Goal: Task Accomplishment & Management: Complete application form

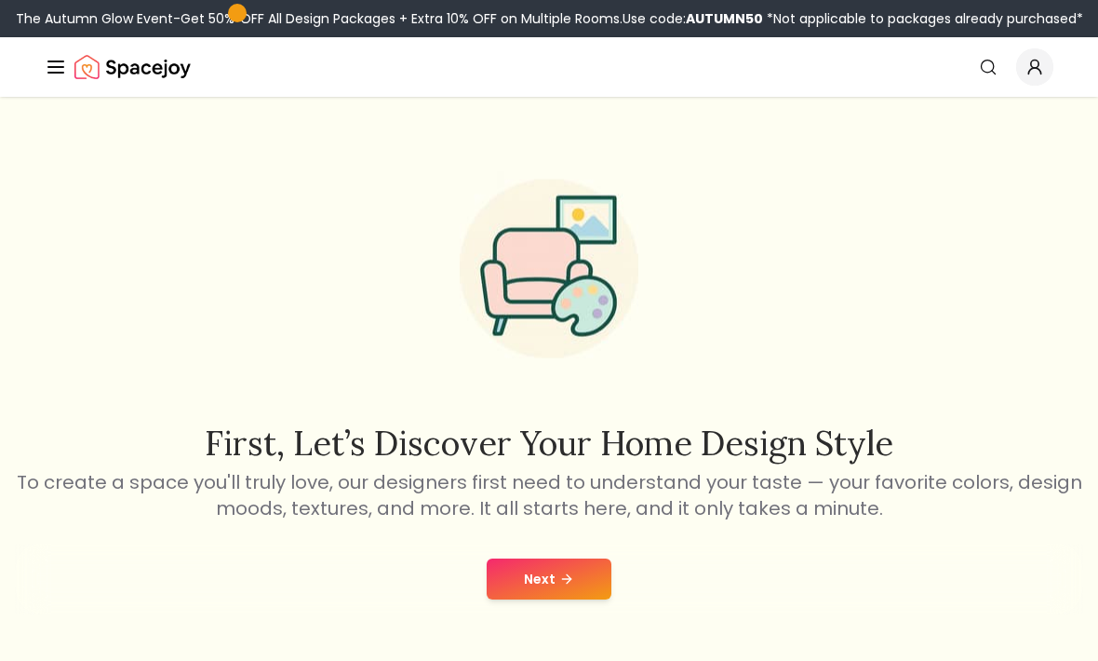
click at [529, 572] on button "Next" at bounding box center [549, 578] width 125 height 41
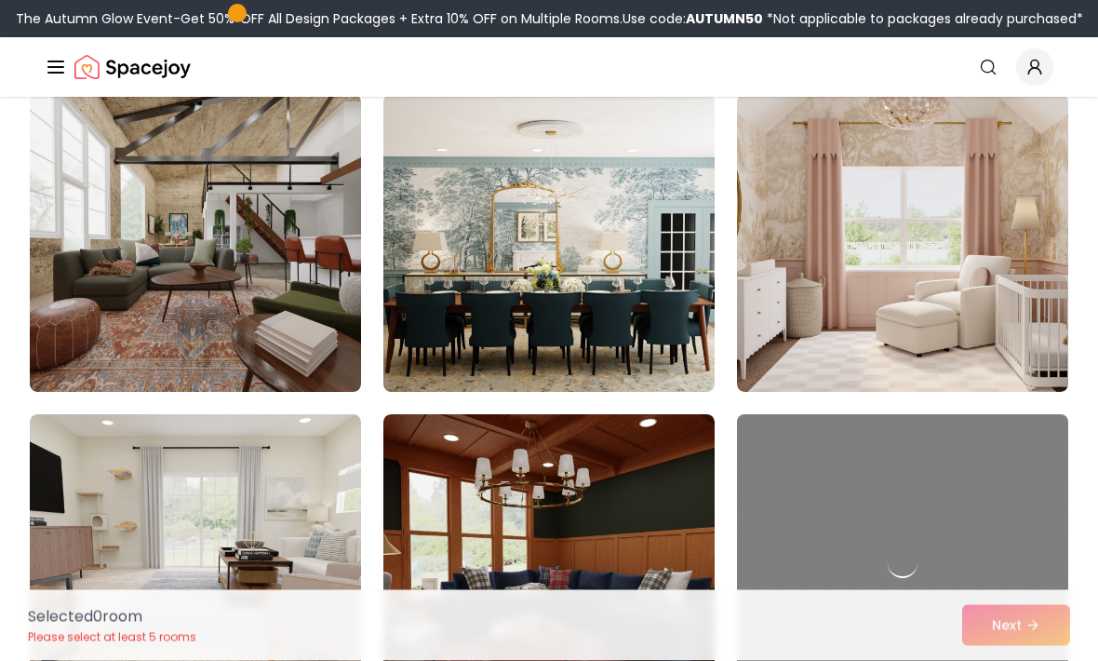
scroll to position [1119, 0]
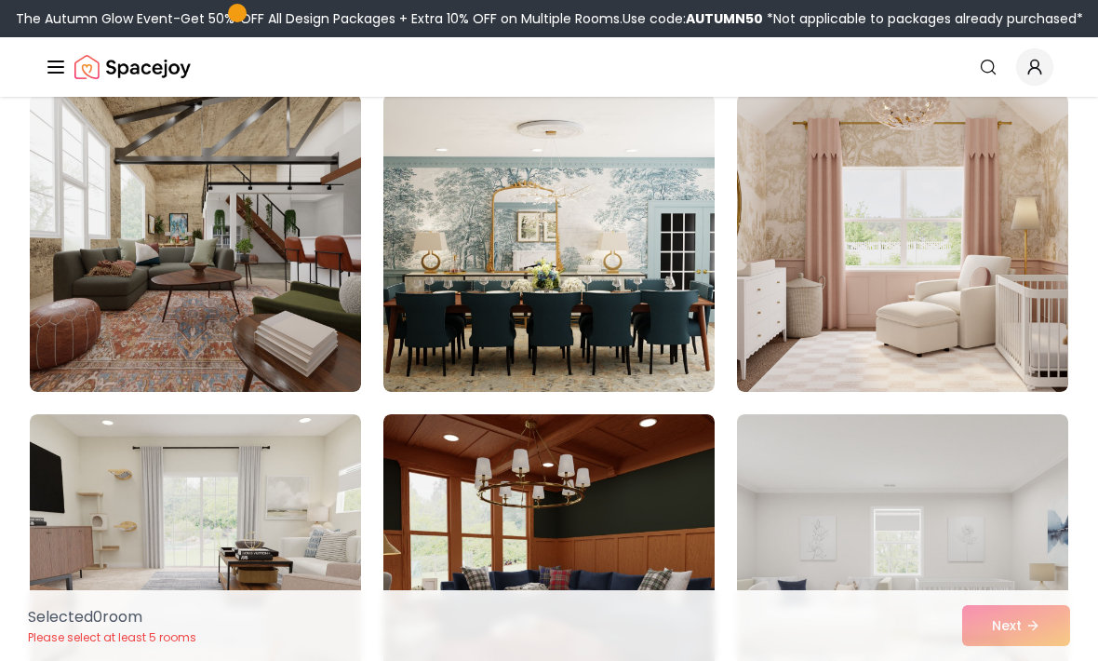
click at [801, 319] on img at bounding box center [902, 243] width 331 height 298
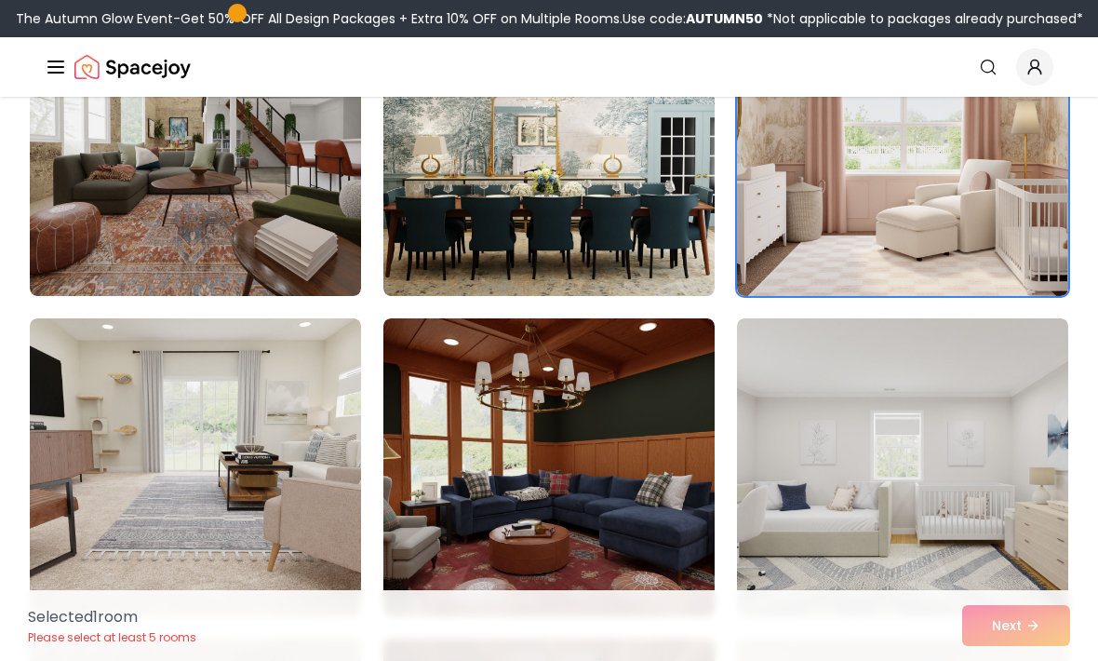
scroll to position [1216, 0]
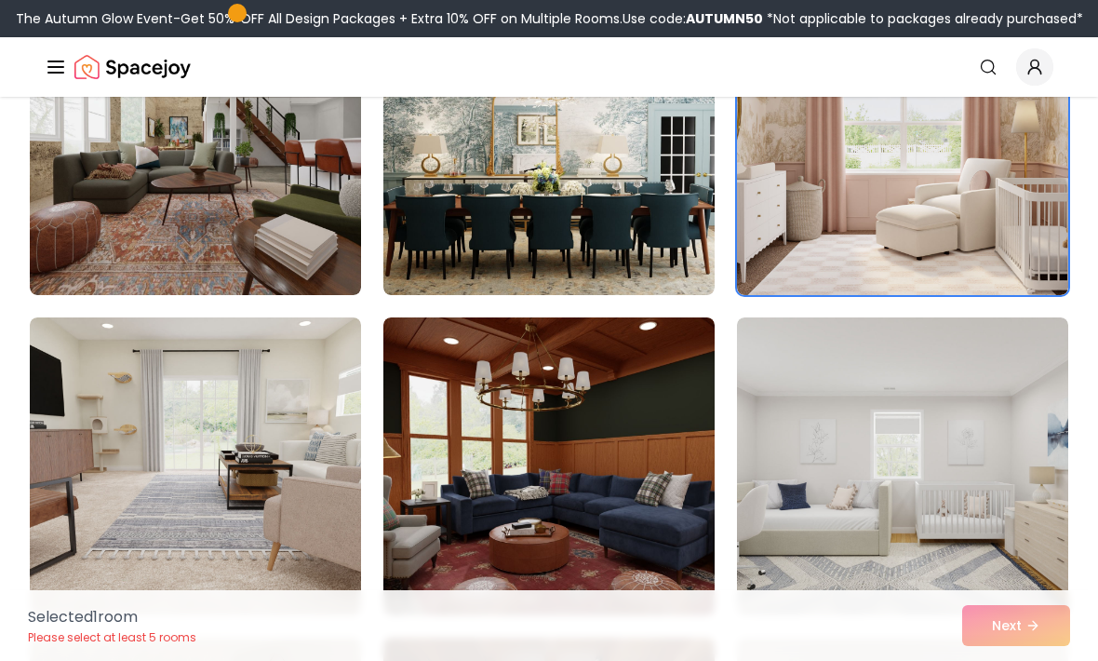
click at [804, 562] on img at bounding box center [902, 466] width 331 height 298
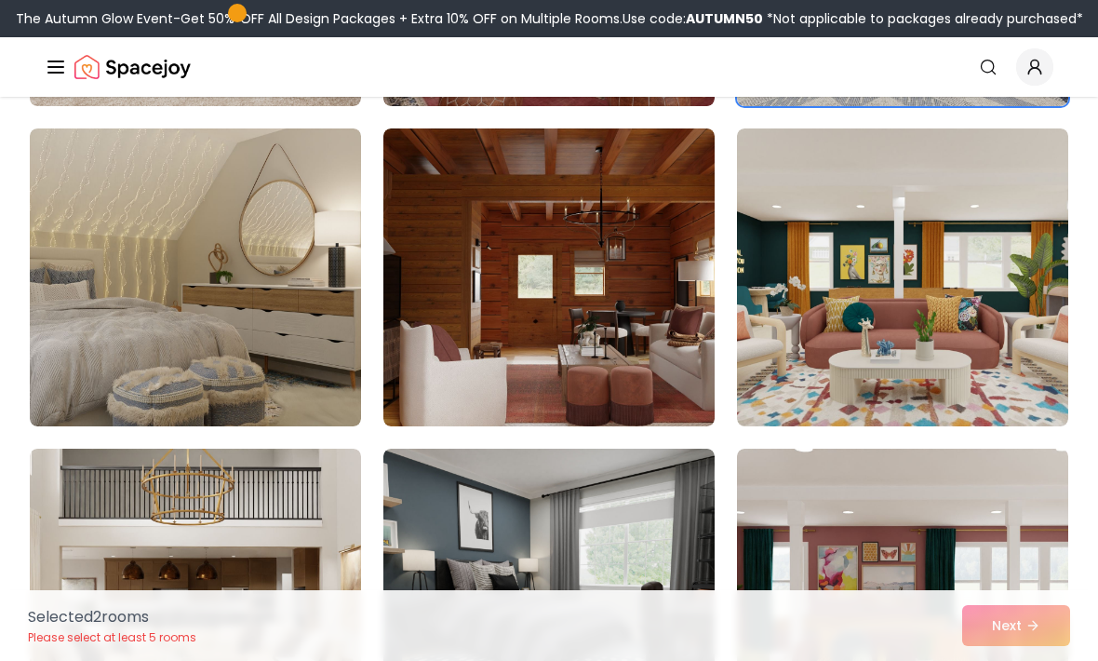
scroll to position [1741, 0]
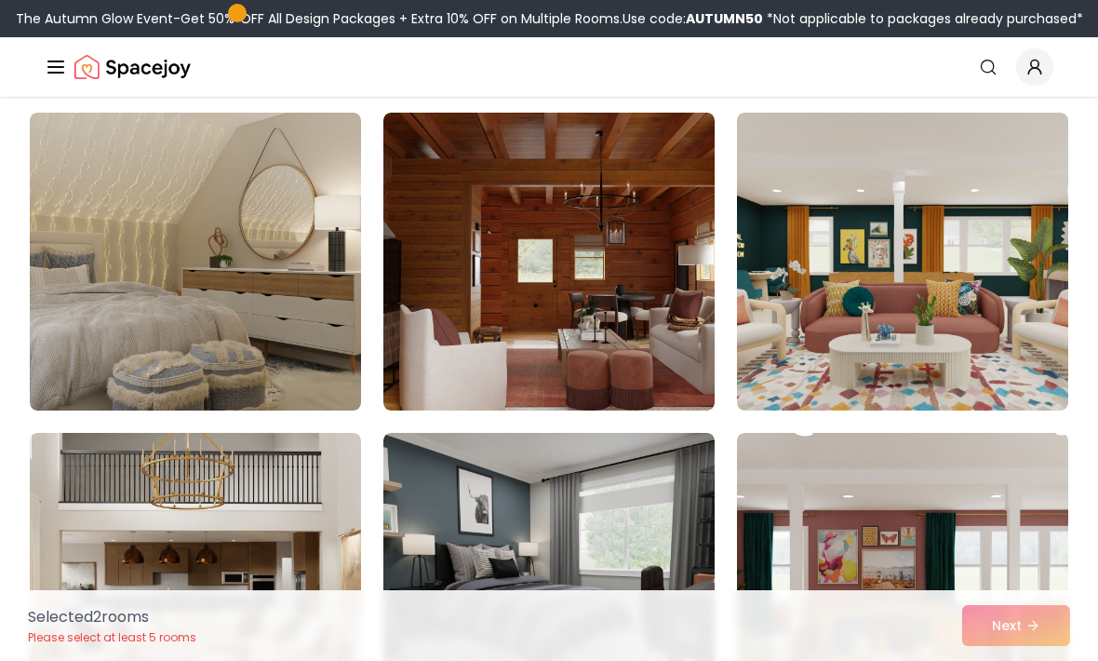
click at [124, 304] on img at bounding box center [195, 262] width 331 height 298
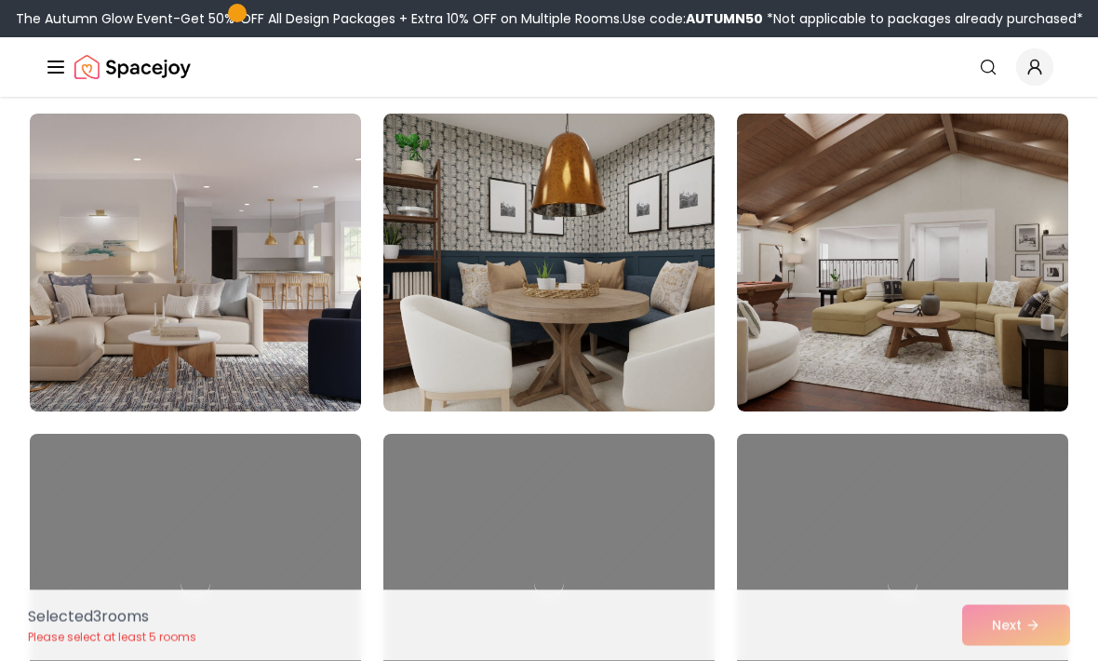
scroll to position [3020, 0]
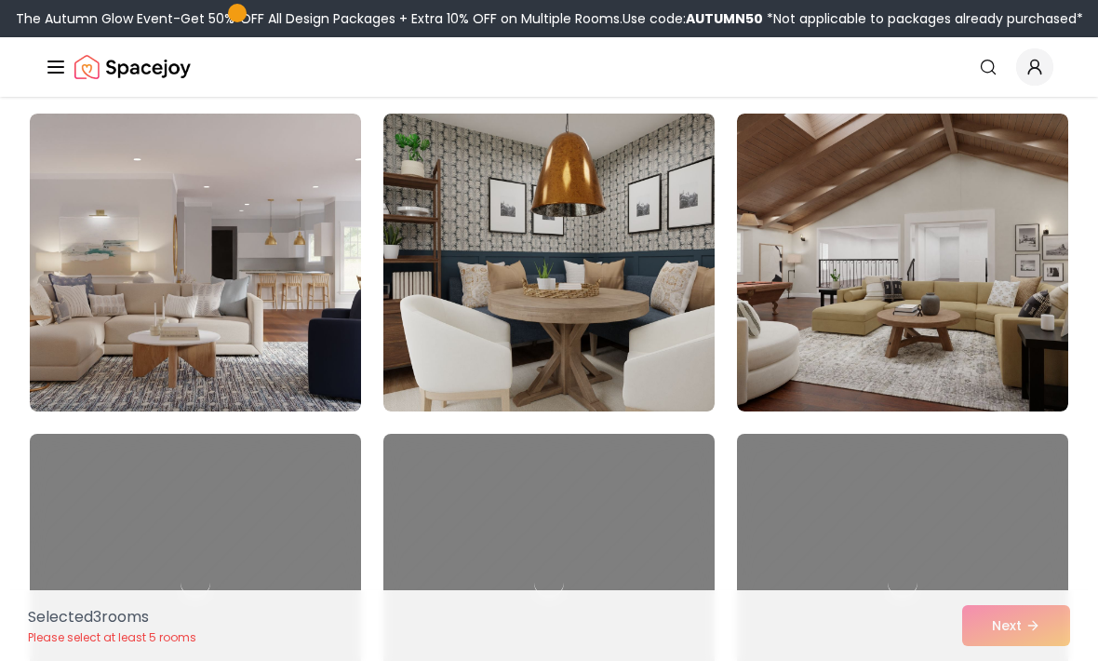
click at [837, 377] on img at bounding box center [902, 263] width 331 height 298
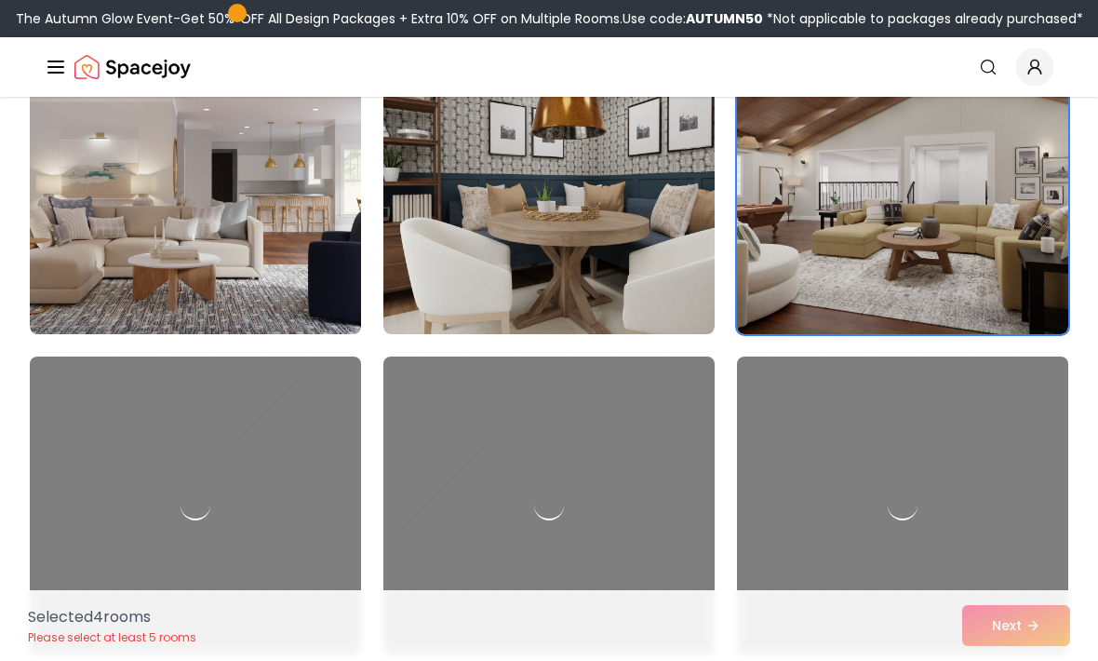
scroll to position [3098, 0]
click at [99, 243] on img at bounding box center [195, 184] width 331 height 298
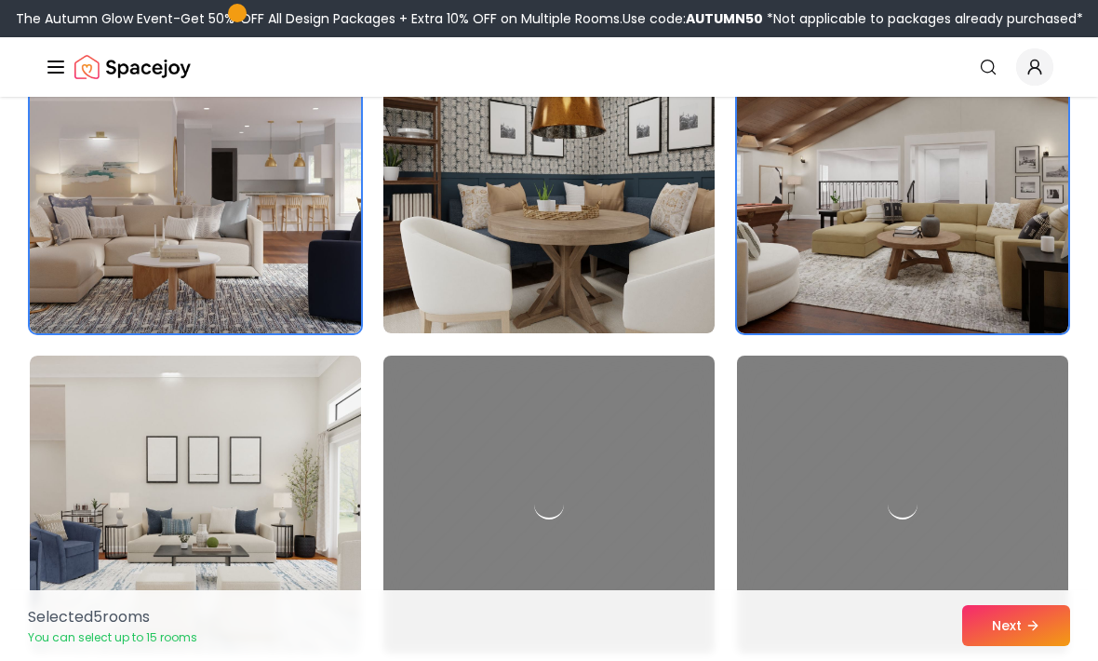
click at [1008, 646] on button "Next" at bounding box center [1016, 625] width 108 height 41
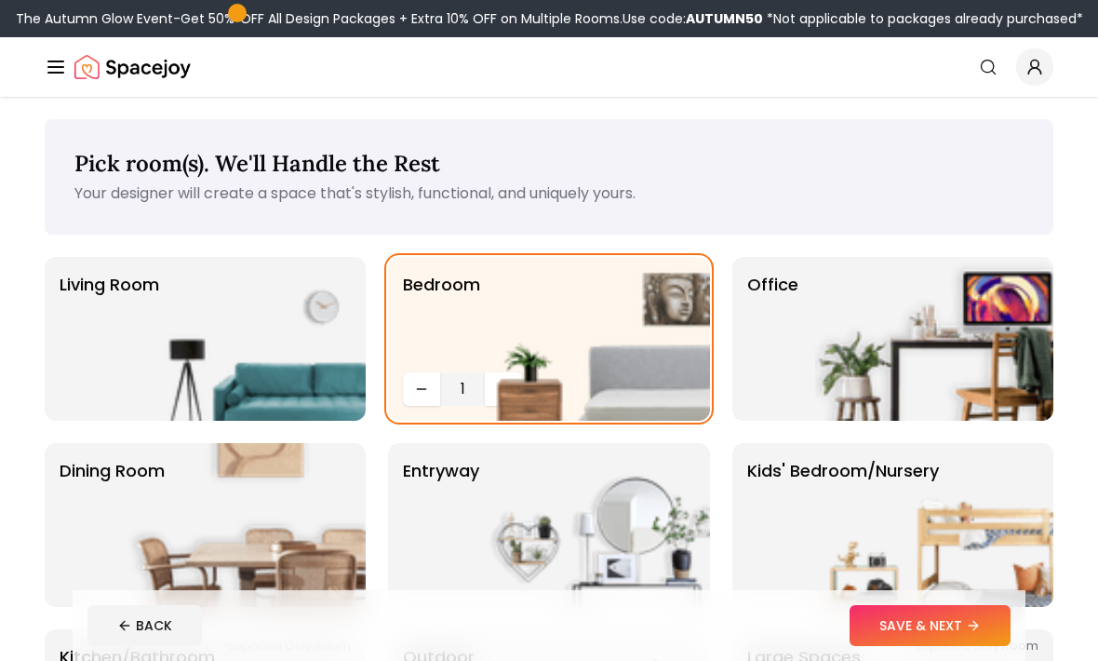
click at [573, 387] on img at bounding box center [591, 339] width 238 height 164
